Goal: Check status

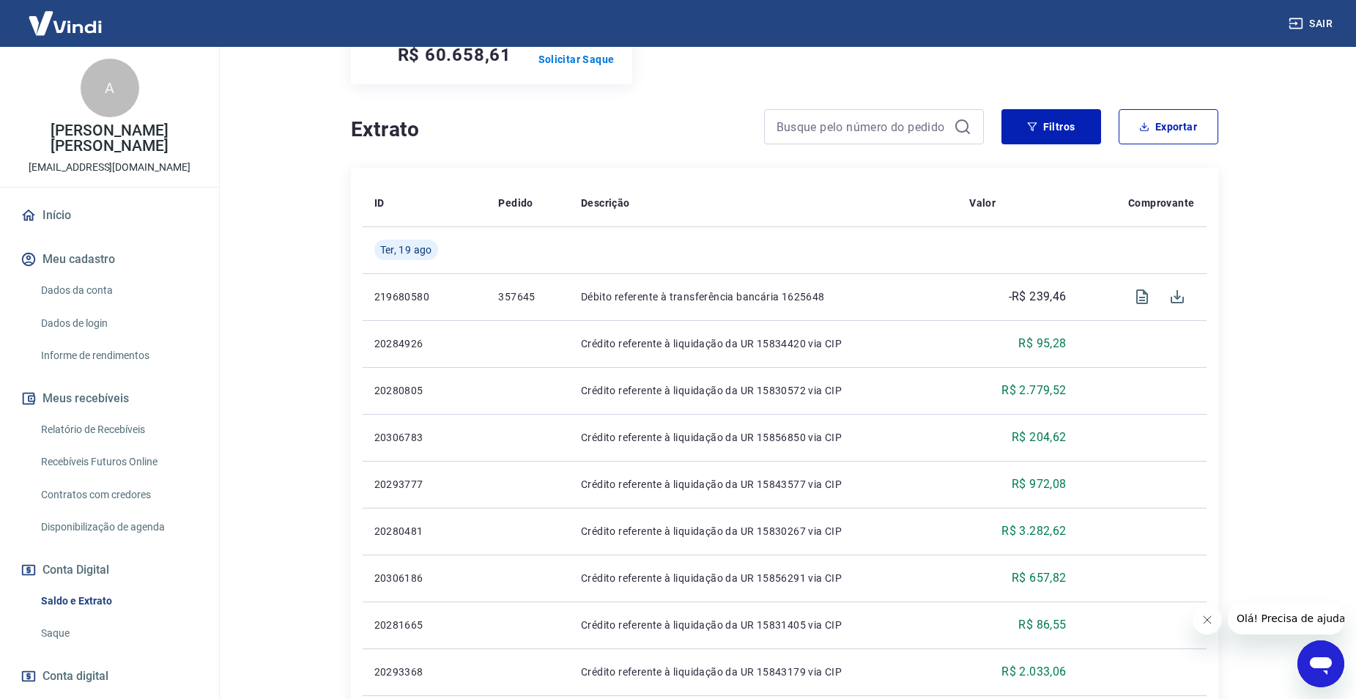
scroll to position [132, 0]
